Goal: Contribute content

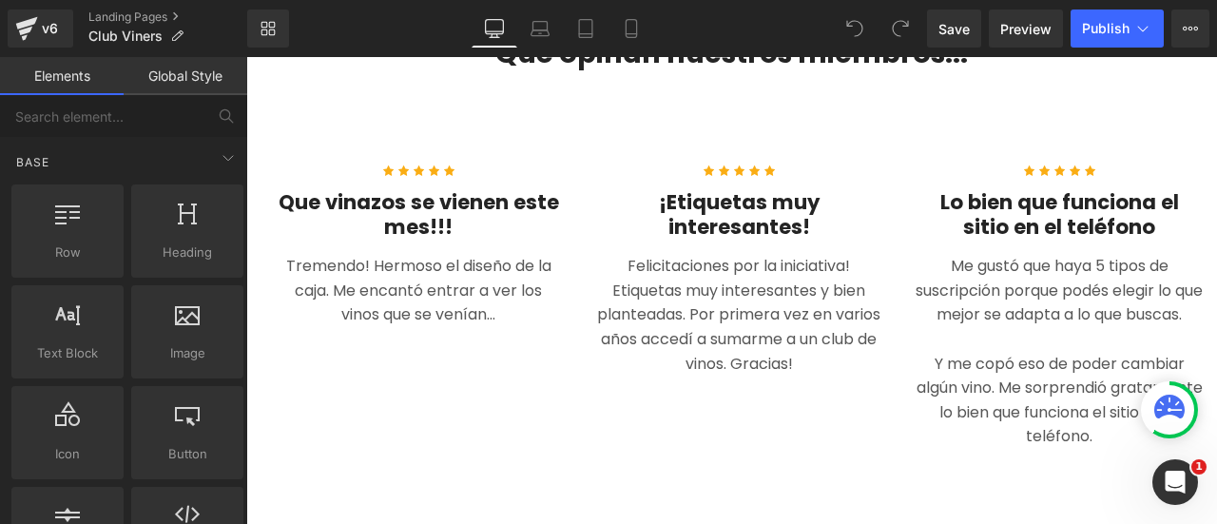
scroll to position [4470, 0]
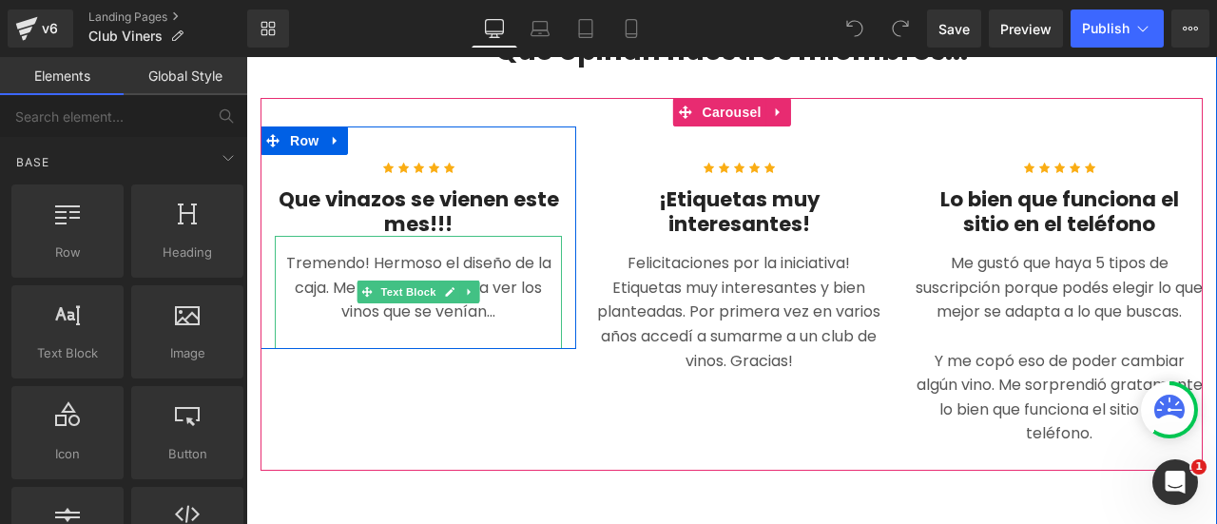
click at [405, 267] on p "Tremendo! Hermoso el diseño de la caja. Me encantó entrar a ver los vinos que s…" at bounding box center [418, 287] width 287 height 73
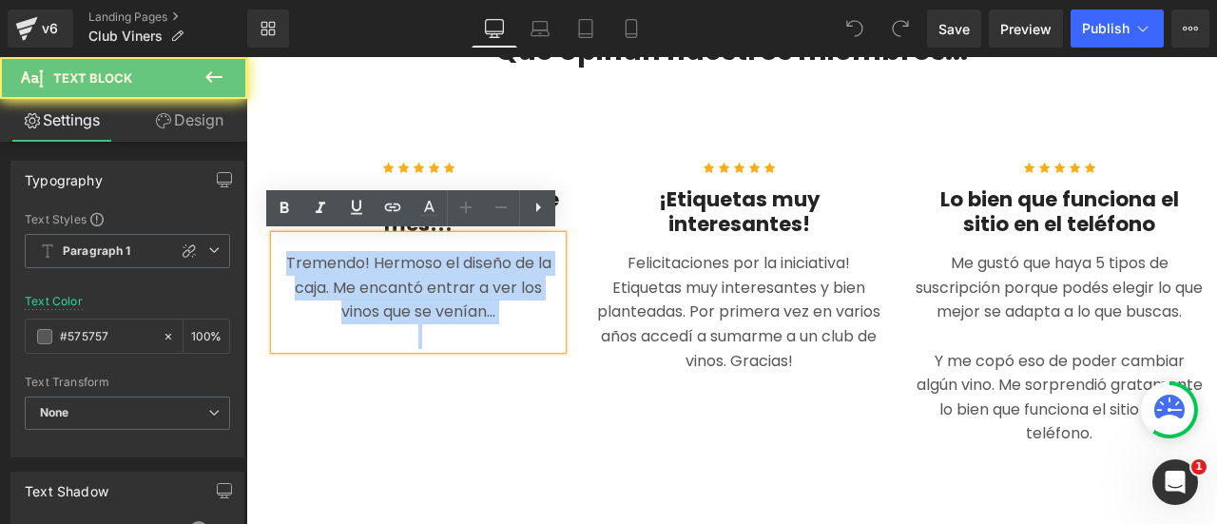
click at [405, 267] on p "Tremendo! Hermoso el diseño de la caja. Me encantó entrar a ver los vinos que s…" at bounding box center [418, 287] width 287 height 73
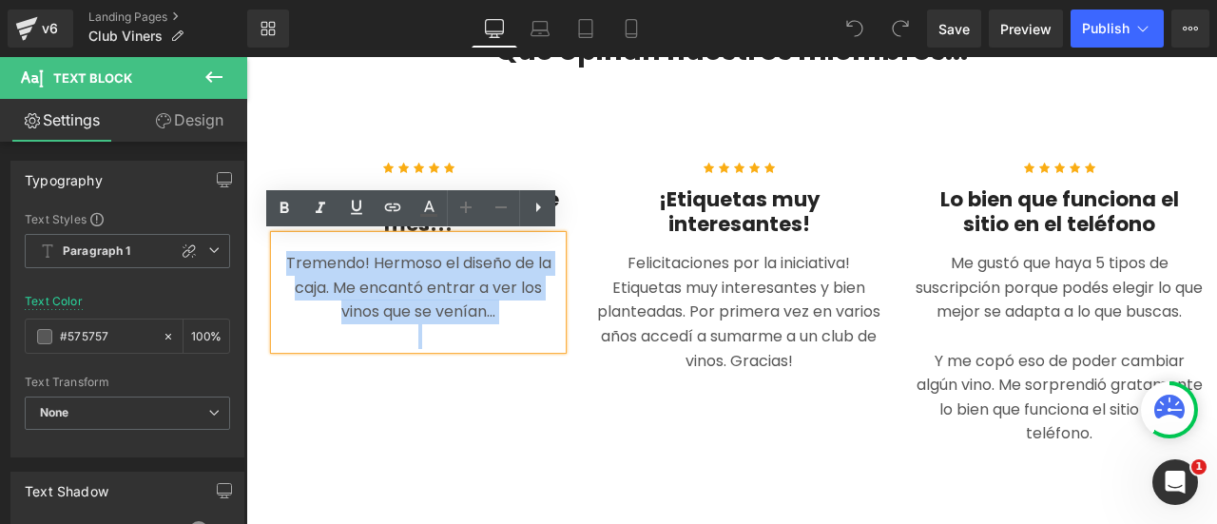
paste div
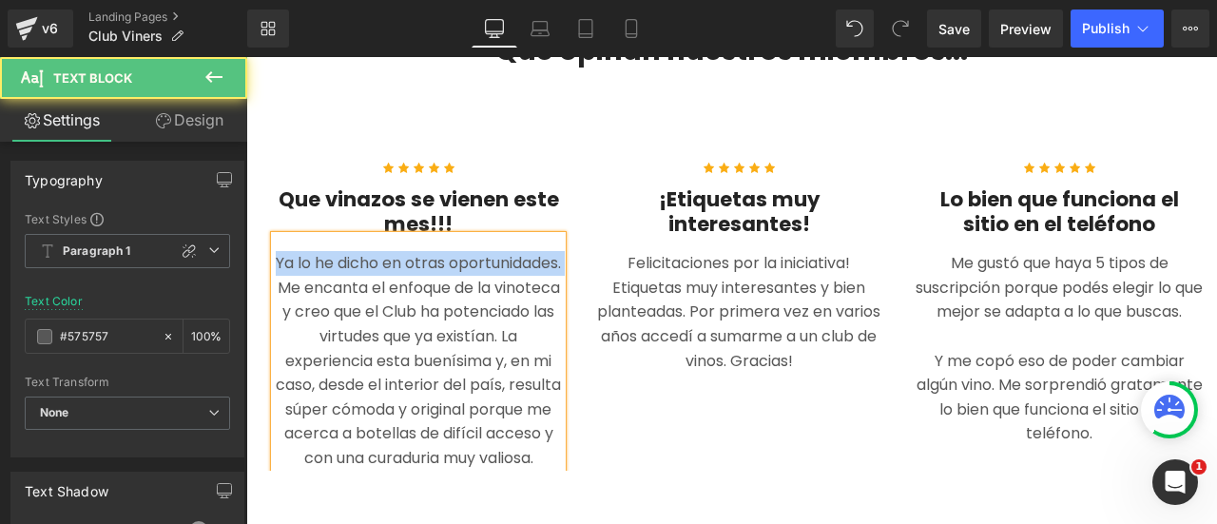
drag, startPoint x: 319, startPoint y: 262, endPoint x: 421, endPoint y: 282, distance: 104.6
click at [421, 282] on p "Ya lo he dicho en otras oportunidades. Me encanta el enfoque de la vinoteca y c…" at bounding box center [418, 360] width 287 height 219
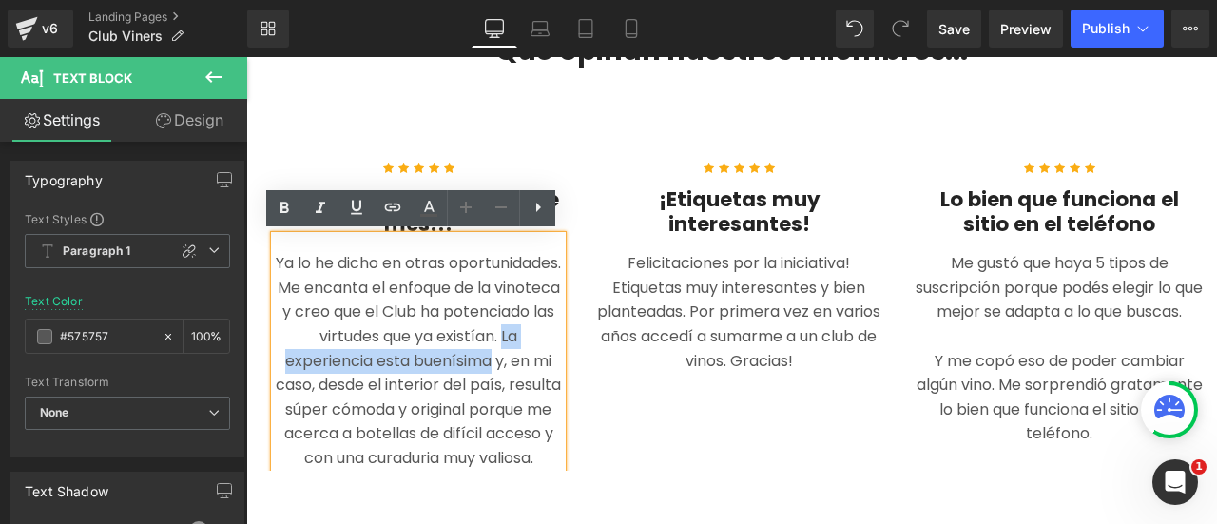
drag, startPoint x: 380, startPoint y: 358, endPoint x: 359, endPoint y: 381, distance: 32.3
click at [359, 381] on p "Ya lo he dicho en otras oportunidades. Me encanta el enfoque de la vinoteca y c…" at bounding box center [418, 360] width 287 height 219
copy p "La experiencia esta buenísima"
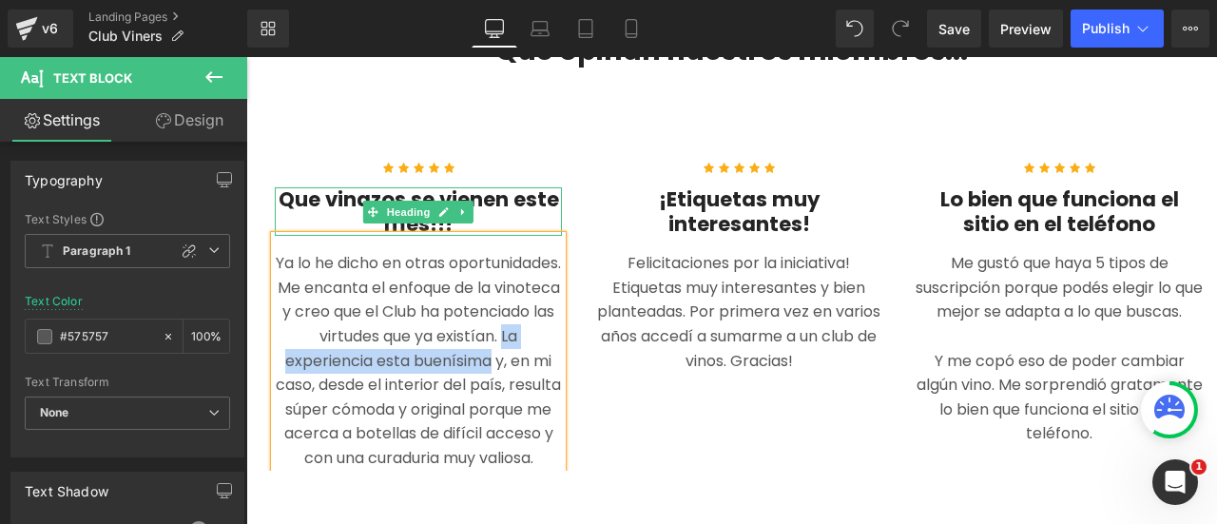
click at [333, 192] on h4 "Que vinazos se vienen este mes!!!" at bounding box center [418, 211] width 287 height 49
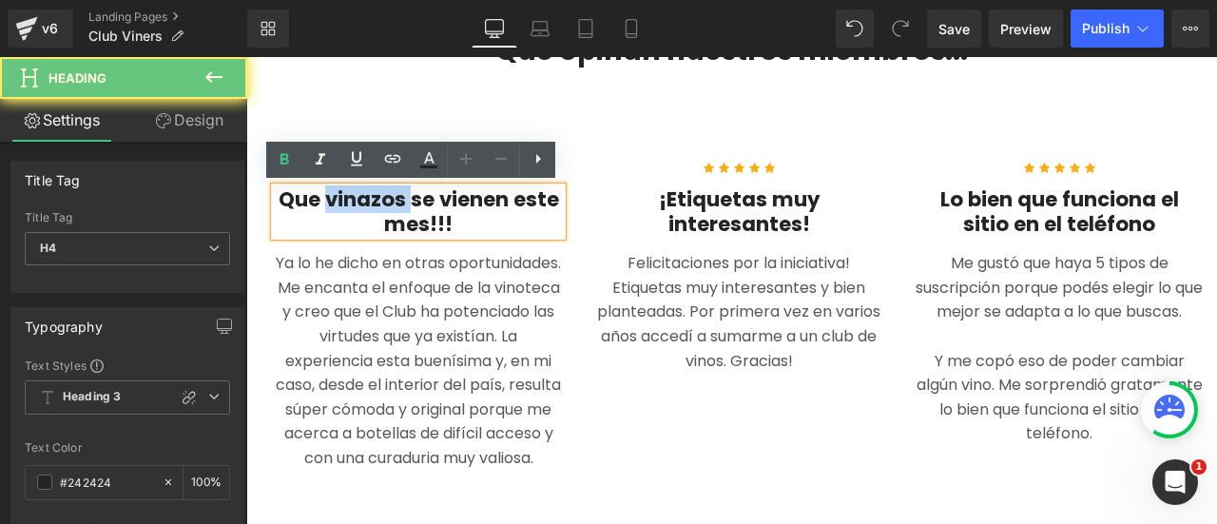
click at [333, 192] on h4 "Que vinazos se vienen este mes!!!" at bounding box center [418, 211] width 287 height 49
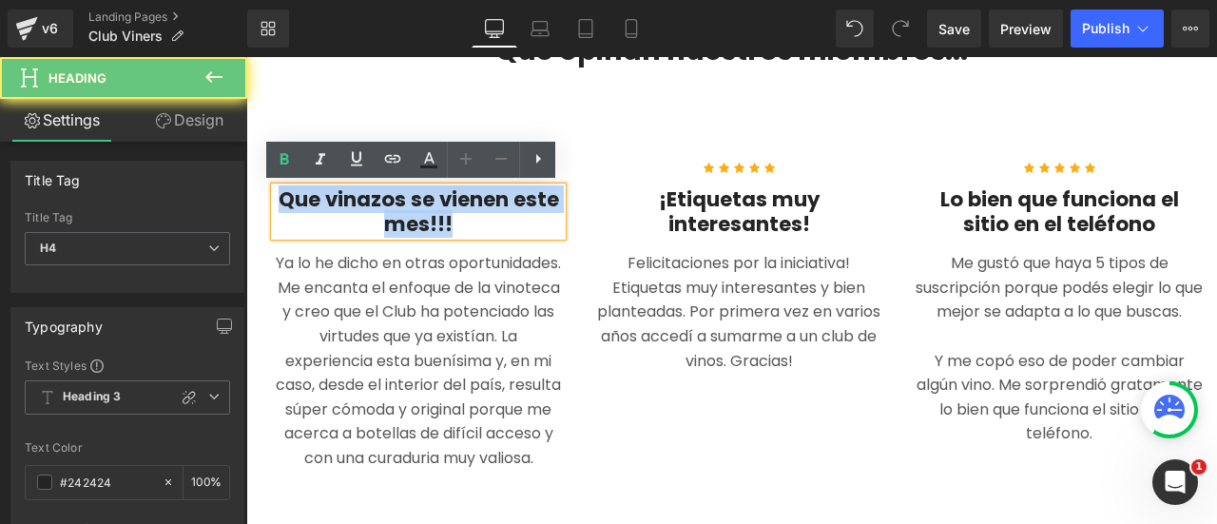
click at [333, 192] on h4 "Que vinazos se vienen este mes!!!" at bounding box center [418, 211] width 287 height 49
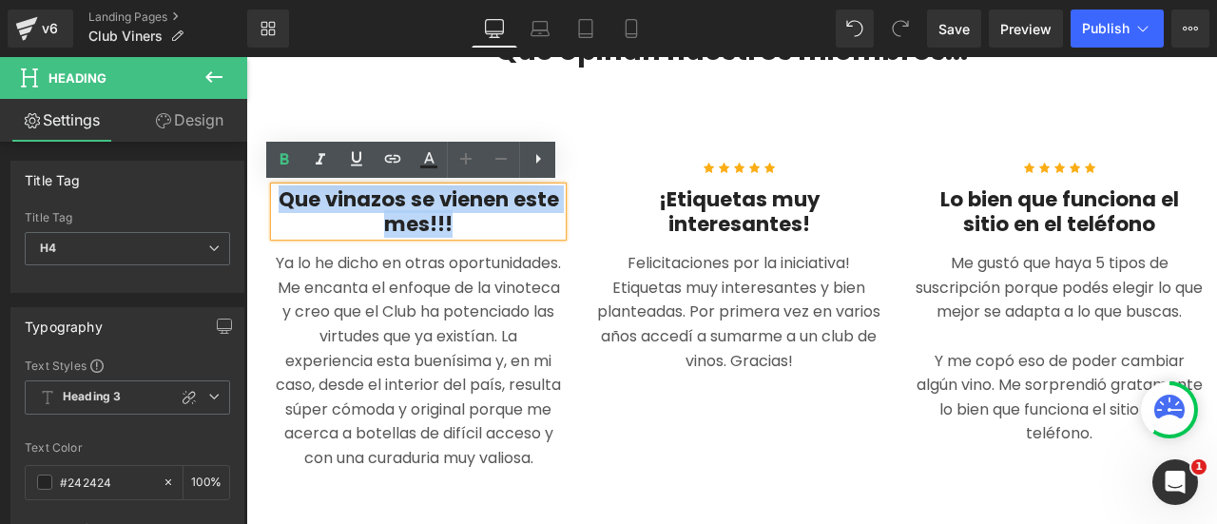
paste div
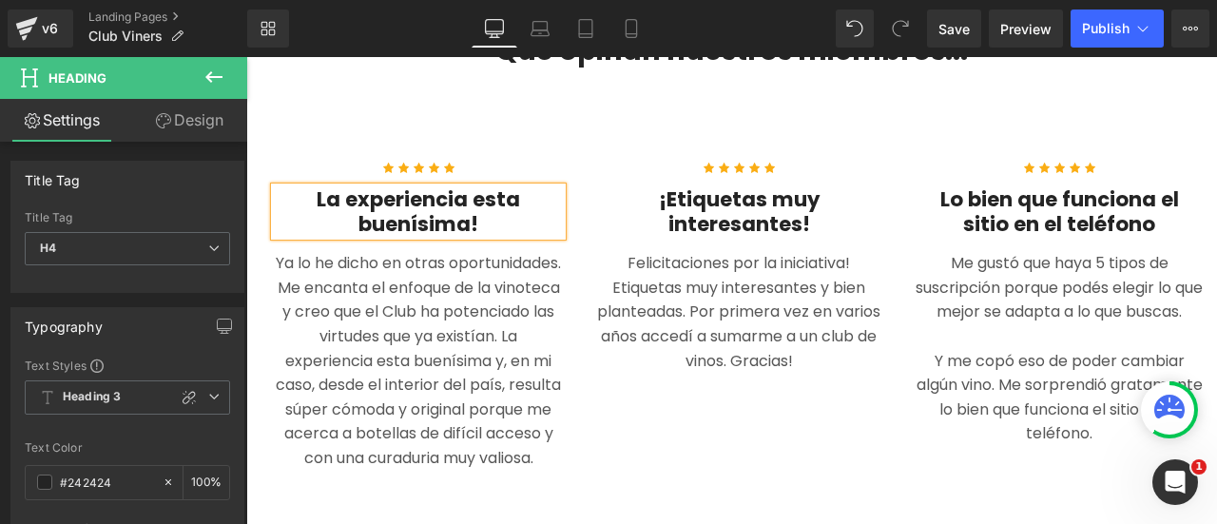
click at [310, 194] on h4 "La experiencia esta buenísima!" at bounding box center [418, 211] width 287 height 49
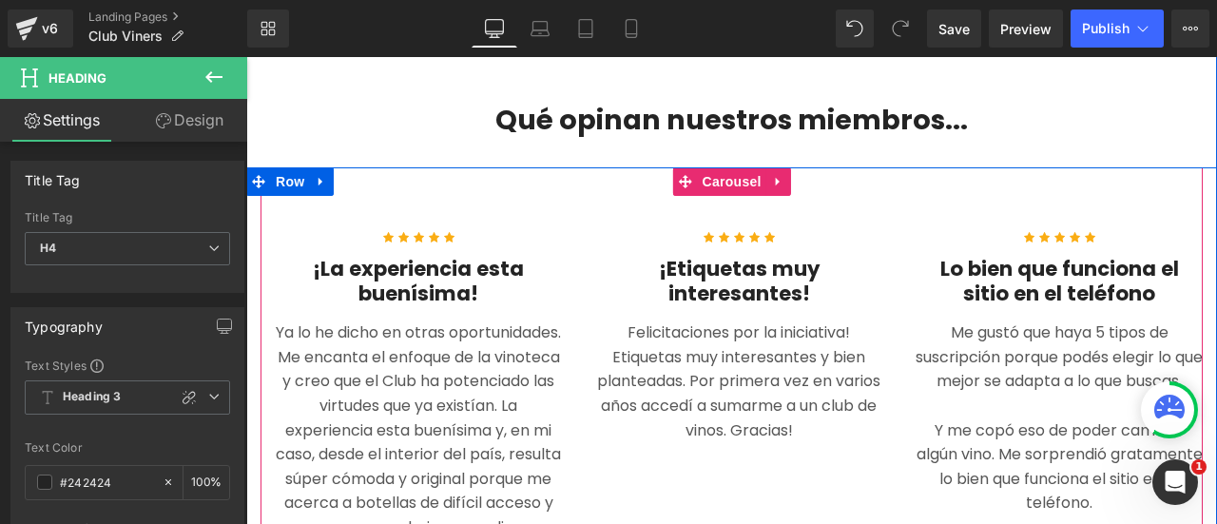
scroll to position [4375, 0]
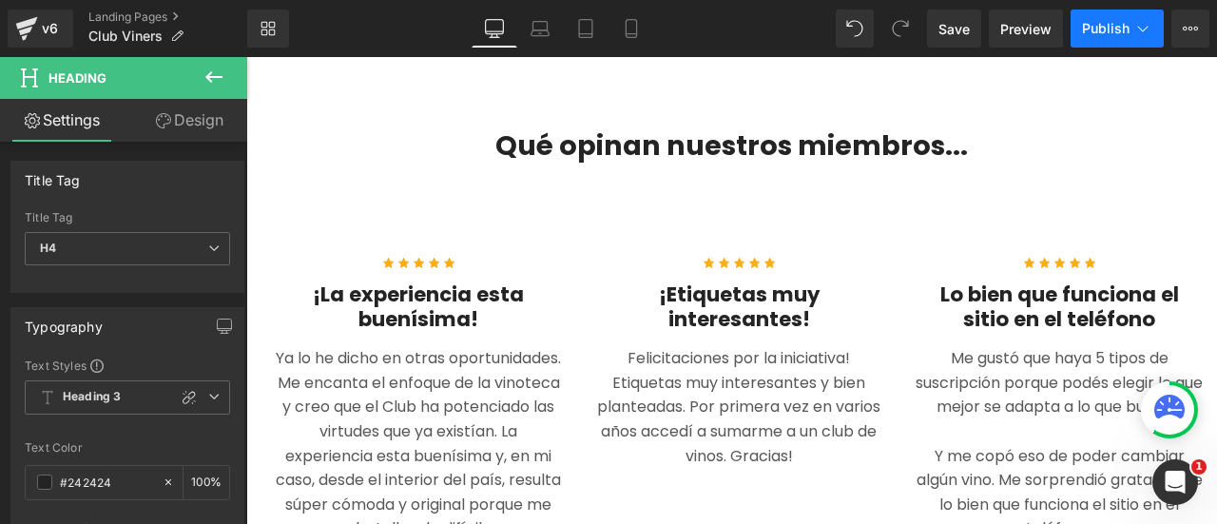
click at [1110, 28] on span "Publish" at bounding box center [1106, 28] width 48 height 15
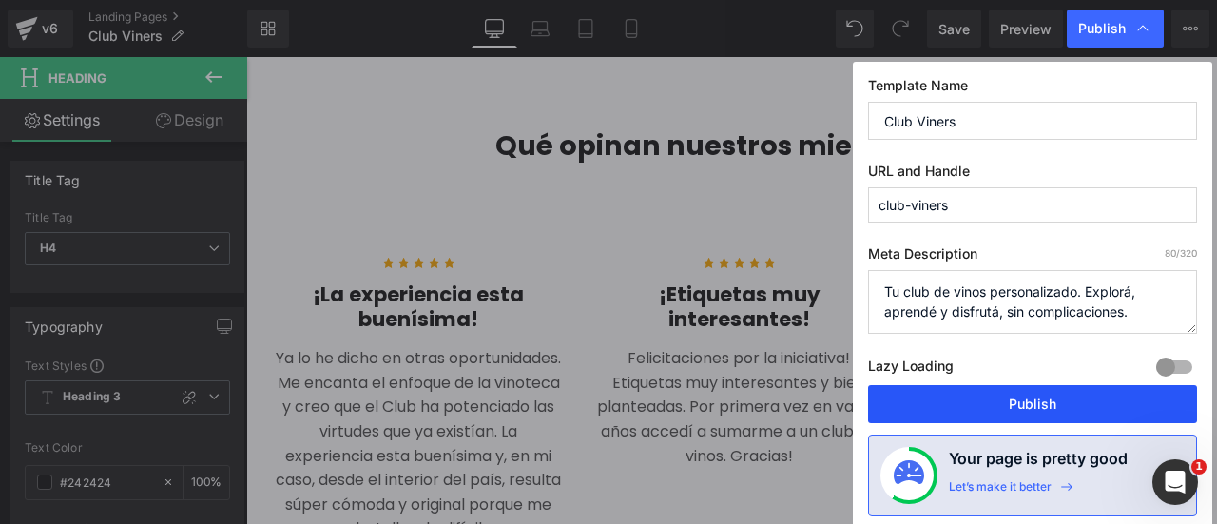
click at [1037, 401] on button "Publish" at bounding box center [1032, 404] width 329 height 38
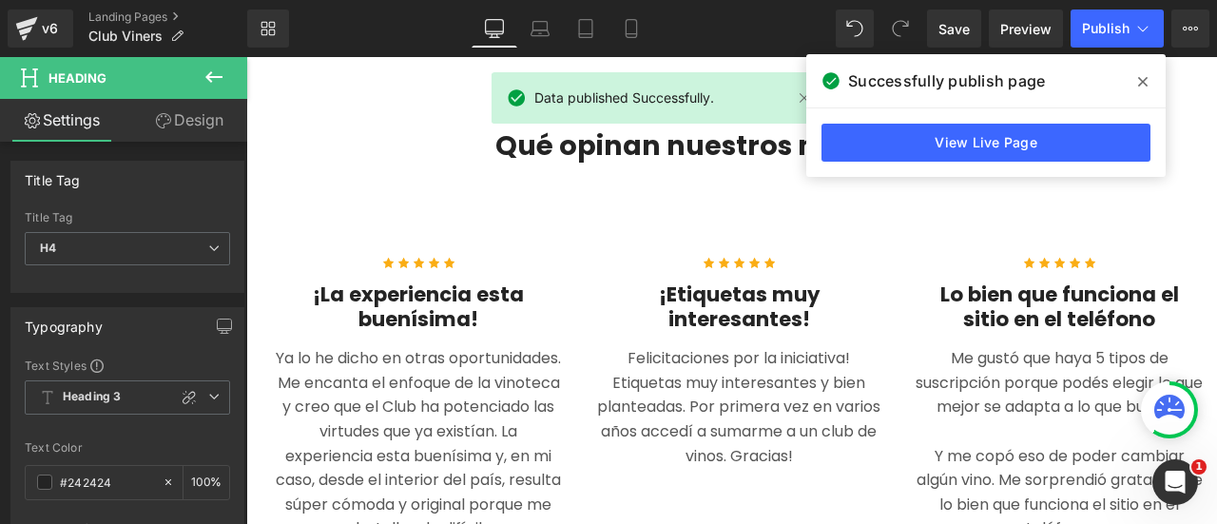
click at [1138, 79] on icon at bounding box center [1143, 81] width 10 height 15
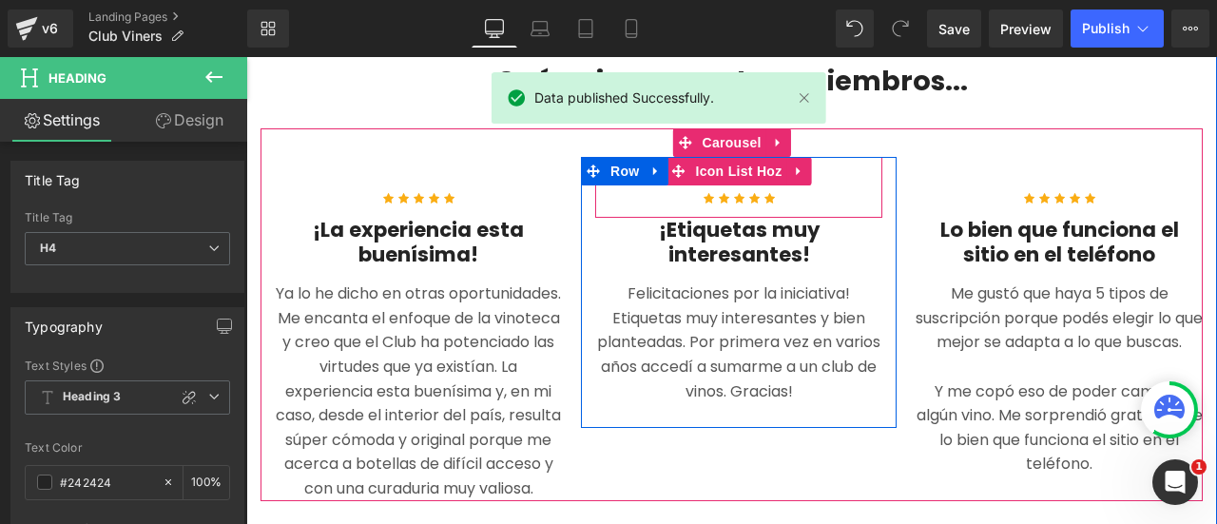
scroll to position [4470, 0]
